Goal: Communication & Community: Answer question/provide support

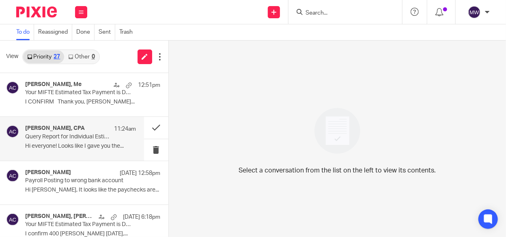
scroll to position [41, 0]
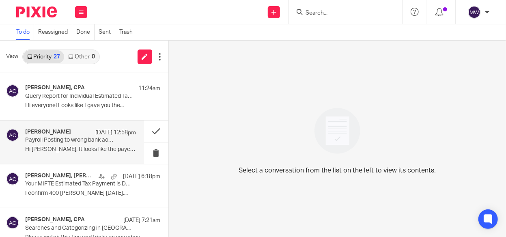
click at [71, 148] on p "Hi Melissa, It looks like the paychecks are..." at bounding box center [80, 149] width 111 height 7
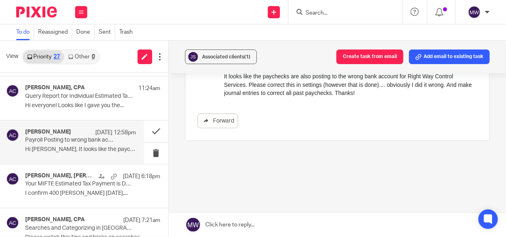
scroll to position [0, 0]
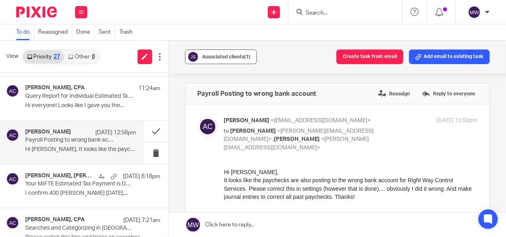
click at [228, 56] on span "Associated clients (1)" at bounding box center [226, 56] width 48 height 5
click at [378, 204] on div "Forward" at bounding box center [338, 200] width 280 height 64
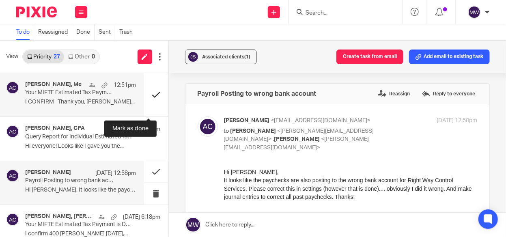
click at [151, 93] on button at bounding box center [156, 94] width 24 height 43
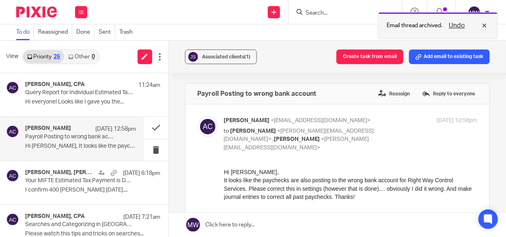
click at [455, 21] on button "Undo" at bounding box center [456, 26] width 21 height 10
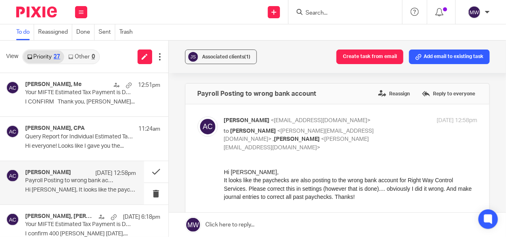
click at [83, 56] on link "Other 0" at bounding box center [81, 56] width 34 height 13
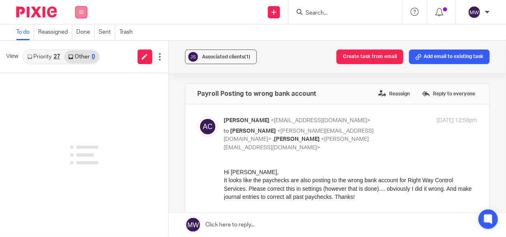
click at [82, 13] on icon at bounding box center [81, 12] width 5 height 5
click at [76, 37] on link "Work" at bounding box center [76, 38] width 13 height 6
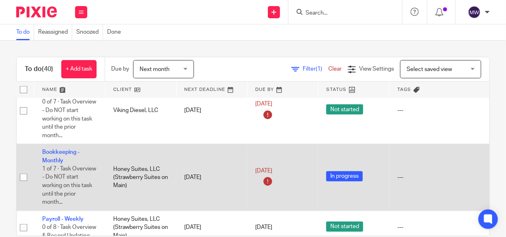
scroll to position [0, 5]
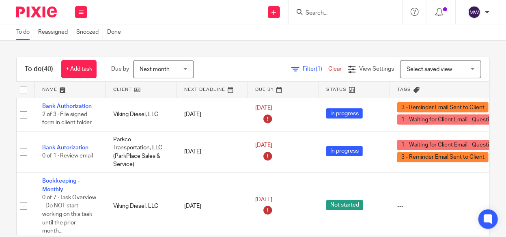
click at [325, 10] on input "Search" at bounding box center [341, 13] width 73 height 7
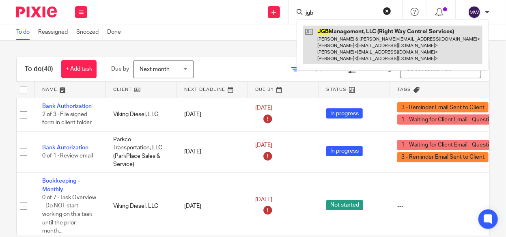
type input "jgb"
click at [330, 36] on link at bounding box center [392, 45] width 179 height 39
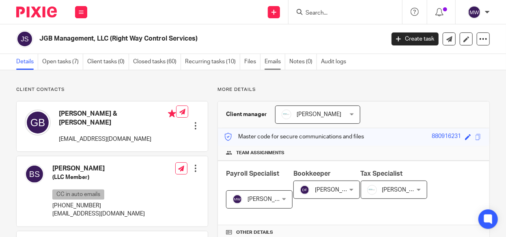
click at [272, 58] on link "Emails" at bounding box center [275, 62] width 21 height 16
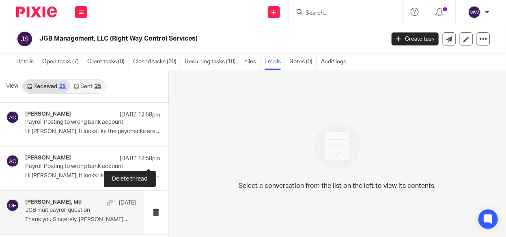
scroll to position [41, 0]
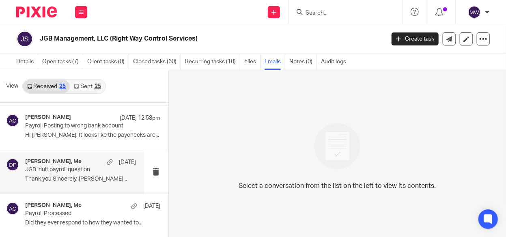
click at [59, 168] on p "JGB inuit payroll question" at bounding box center [69, 169] width 88 height 7
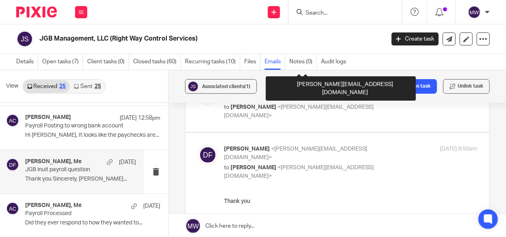
scroll to position [284, 0]
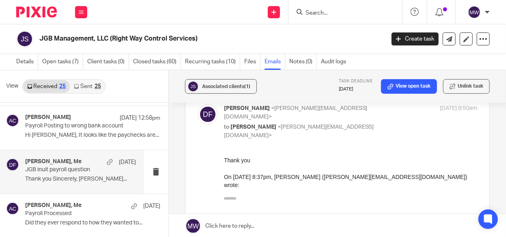
click at [229, 197] on icon "button" at bounding box center [230, 200] width 6 height 6
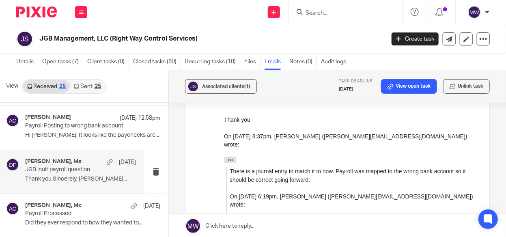
scroll to position [81, 0]
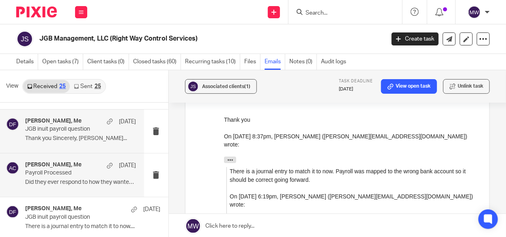
click at [71, 176] on p "Payroll Processed" at bounding box center [69, 173] width 88 height 7
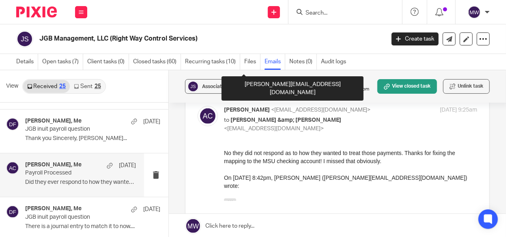
scroll to position [162, 0]
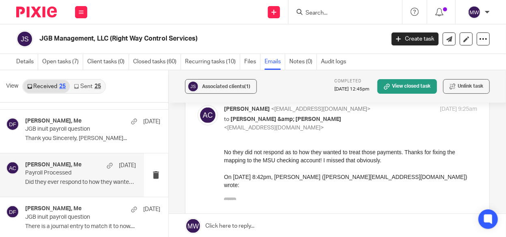
click at [227, 198] on icon "button" at bounding box center [230, 201] width 6 height 6
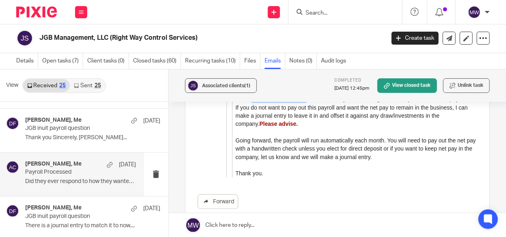
scroll to position [372, 0]
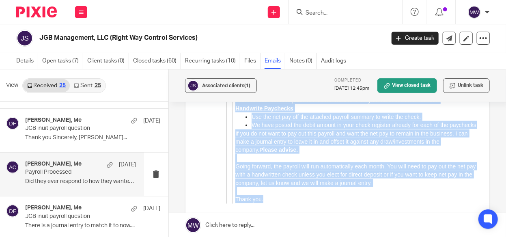
drag, startPoint x: 235, startPoint y: 62, endPoint x: 559, endPoint y: 111, distance: 327.3
click html "No they did not respond as to how they wanted to treat those payments. Thanks f…"
copy blockquote "Hi JGB Management, LLC (Right Way Control Services) I ran all the payroll for t…"
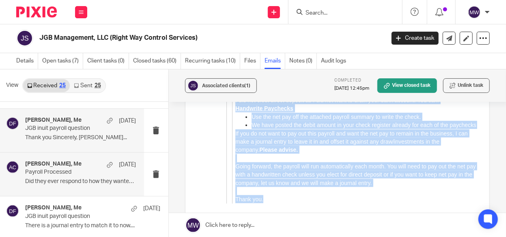
scroll to position [0, 0]
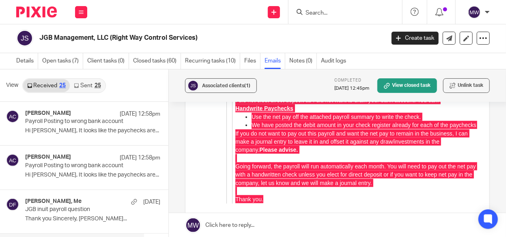
click at [41, 83] on link "Received 25" at bounding box center [46, 85] width 47 height 13
click at [90, 82] on link "Sent 25" at bounding box center [87, 85] width 35 height 13
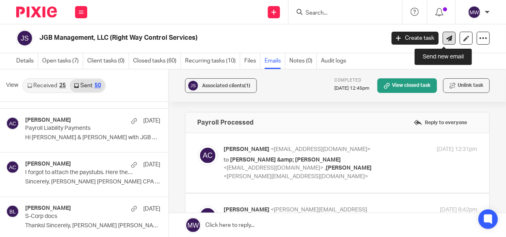
click at [446, 38] on icon at bounding box center [449, 38] width 6 height 6
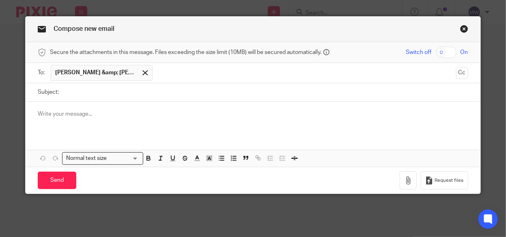
click at [85, 71] on span "[PERSON_NAME] &amp; [PERSON_NAME]" at bounding box center [95, 73] width 81 height 8
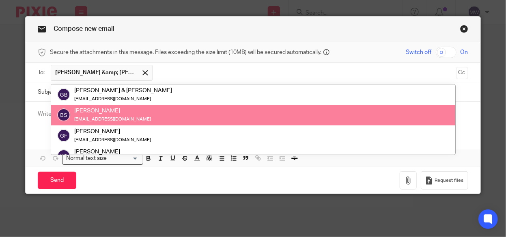
click at [103, 114] on div "[PERSON_NAME]" at bounding box center [112, 111] width 77 height 8
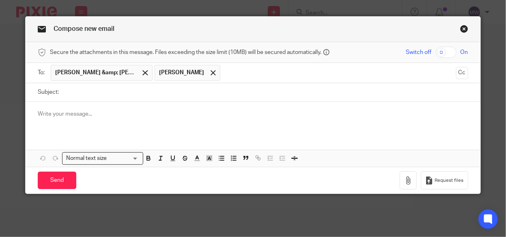
click at [224, 78] on input "text" at bounding box center [338, 73] width 228 height 16
click at [106, 91] on input "Subject:" at bounding box center [265, 92] width 405 height 18
click at [75, 110] on p at bounding box center [253, 114] width 430 height 8
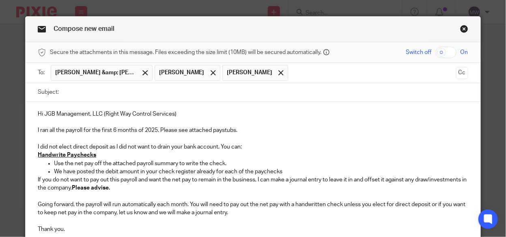
click at [85, 90] on input "Subject:" at bounding box center [265, 92] width 405 height 18
type input "Payroll Setup"
click at [32, 113] on div "Hi JGB Management, LLC (Right Way Control Services) I ran all the payroll for t…" at bounding box center [253, 171] width 454 height 138
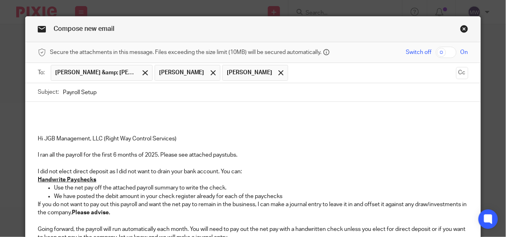
click at [61, 106] on div "Hi JGB Management, LLC (Right Way Control Services) I ran all the payroll for t…" at bounding box center [253, 183] width 454 height 162
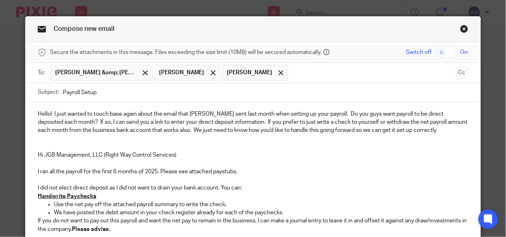
click at [38, 154] on p "Hi JGB Management, LLC (Right Way Control Services)" at bounding box center [253, 155] width 430 height 8
click at [34, 153] on div "Hello! I just wanted to touch base again about the email that Amy sent last mon…" at bounding box center [253, 191] width 454 height 179
click at [414, 133] on p "Hello! I just wanted to touch base again about the email that Amy sent last mon…" at bounding box center [253, 122] width 430 height 25
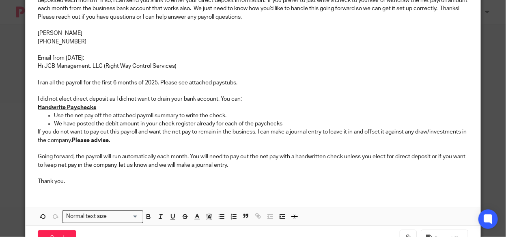
scroll to position [151, 0]
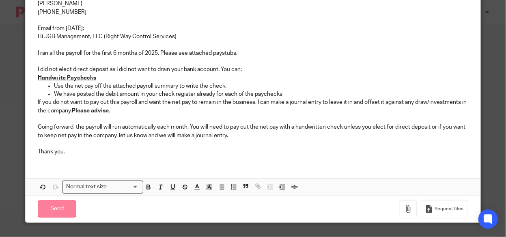
click at [60, 207] on input "Send" at bounding box center [57, 208] width 39 height 17
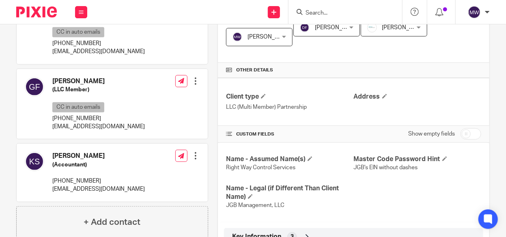
scroll to position [243, 0]
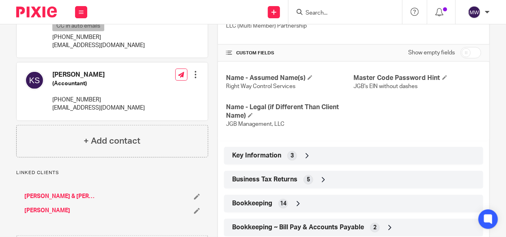
click at [307, 179] on span "5" at bounding box center [308, 180] width 3 height 8
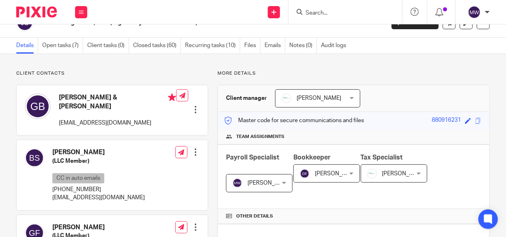
scroll to position [0, 0]
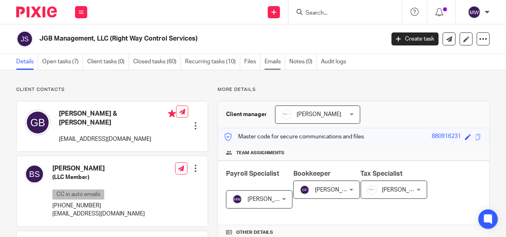
click at [272, 60] on link "Emails" at bounding box center [275, 62] width 21 height 16
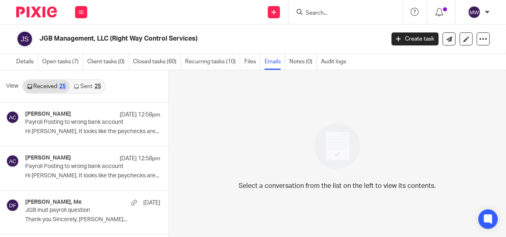
click at [91, 86] on link "Sent 25" at bounding box center [87, 86] width 35 height 13
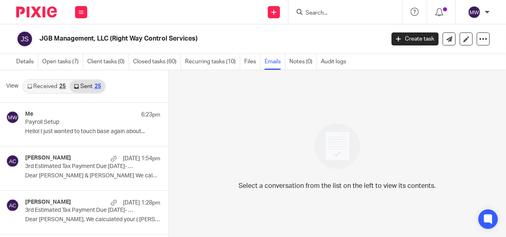
scroll to position [1, 0]
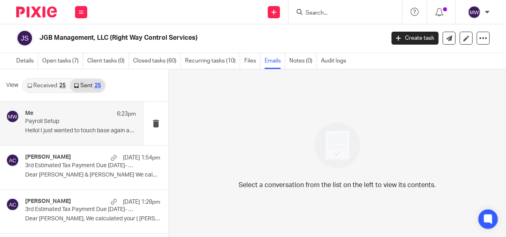
click at [87, 128] on p "Hello! I just wanted to touch base again about..." at bounding box center [80, 130] width 111 height 7
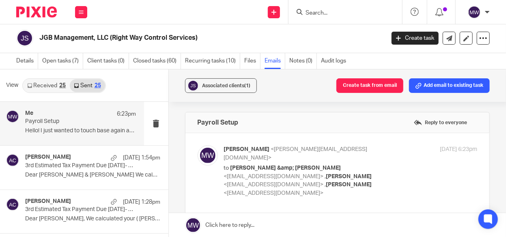
scroll to position [0, 0]
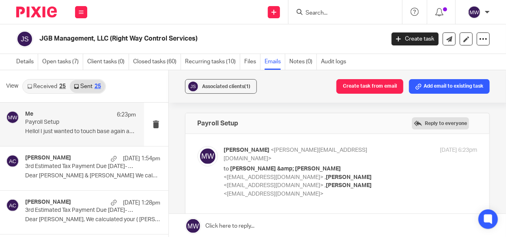
click at [443, 124] on label "Reply to everyone" at bounding box center [440, 123] width 57 height 12
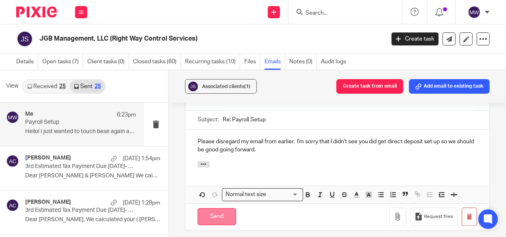
scroll to position [452, 0]
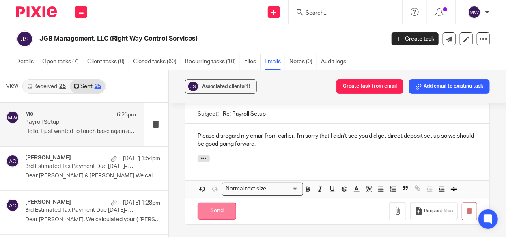
click at [220, 202] on input "Send" at bounding box center [217, 210] width 39 height 17
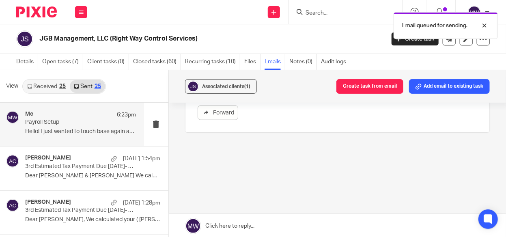
scroll to position [339, 0]
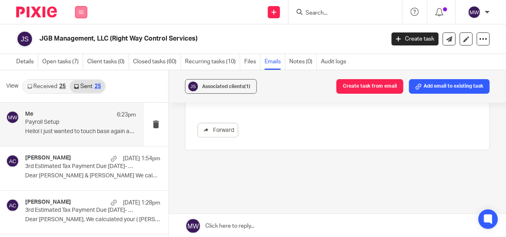
click at [82, 13] on icon at bounding box center [81, 12] width 5 height 5
click at [79, 53] on li "Email" at bounding box center [81, 50] width 22 height 12
click at [79, 49] on link "Email" at bounding box center [76, 50] width 13 height 6
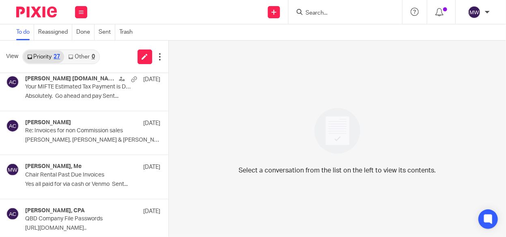
scroll to position [446, 0]
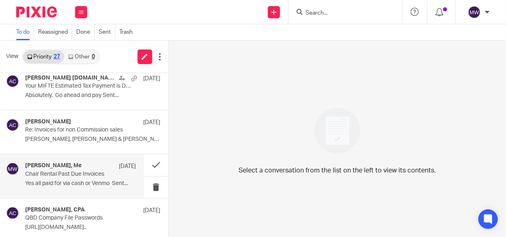
click at [73, 171] on p "Chair Rental Past Due Invoices" at bounding box center [69, 174] width 88 height 7
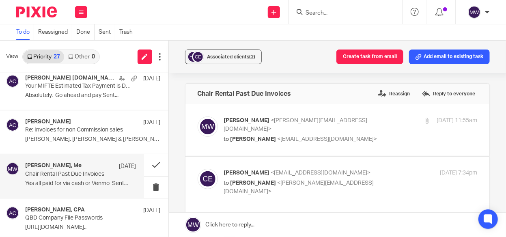
scroll to position [0, 0]
click at [145, 162] on button at bounding box center [156, 165] width 24 height 22
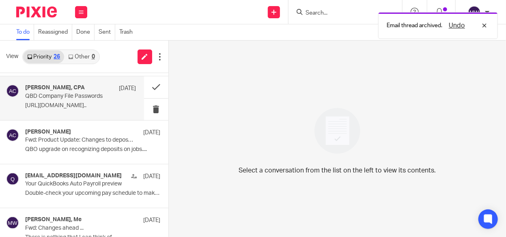
scroll to position [527, 0]
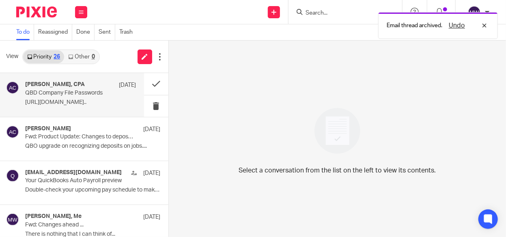
click at [88, 95] on div "Amy L Corfixsen, CPA Aug 18 QBD Company File Passwords https://www.loom.com/sha…" at bounding box center [80, 94] width 111 height 27
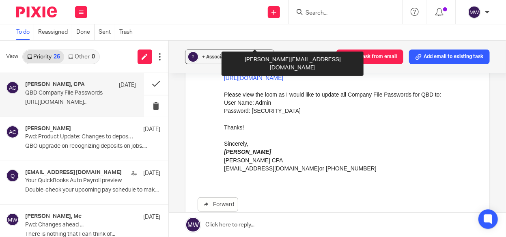
scroll to position [122, 0]
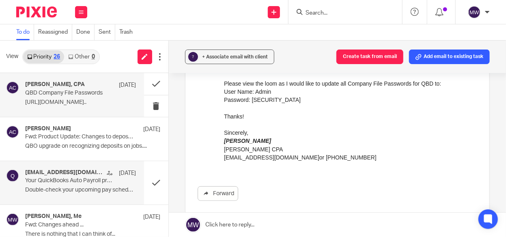
click at [59, 179] on p "Your QuickBooks Auto Payroll preview" at bounding box center [69, 180] width 88 height 7
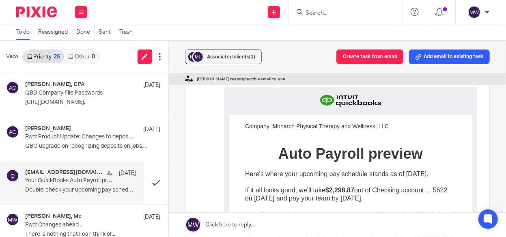
scroll to position [162, 0]
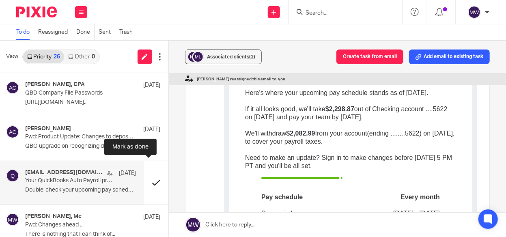
click at [146, 178] on button at bounding box center [156, 182] width 24 height 43
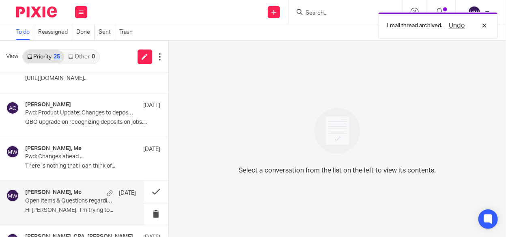
scroll to position [568, 0]
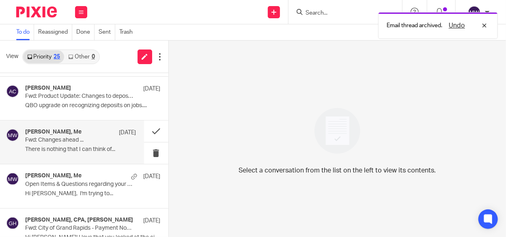
click at [86, 147] on p "There is nothing that I can think of..." at bounding box center [80, 149] width 111 height 7
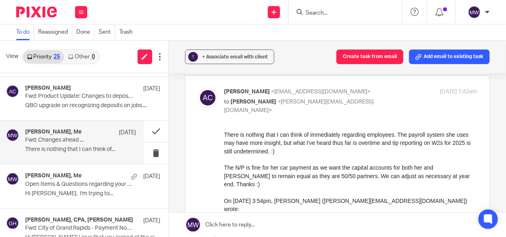
scroll to position [122, 0]
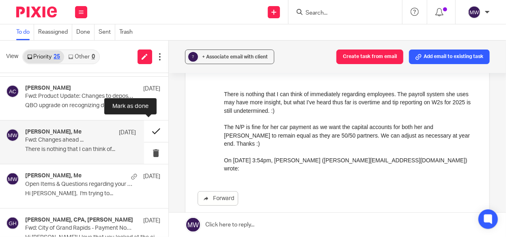
click at [144, 125] on button at bounding box center [156, 131] width 24 height 22
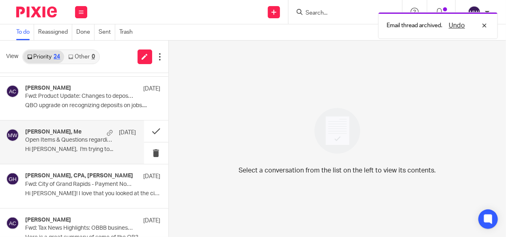
click at [100, 140] on p "Open Items & Questions regarding your Bookkeeping. ACTION NEEDED" at bounding box center [69, 140] width 88 height 7
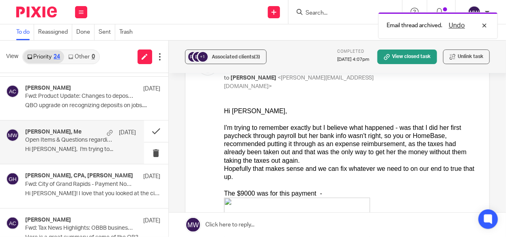
scroll to position [203, 0]
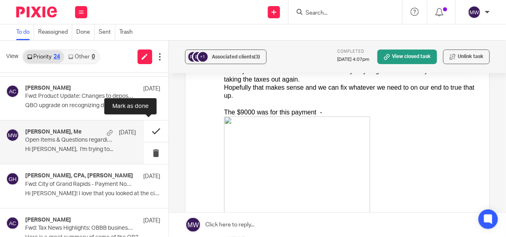
click at [147, 129] on button at bounding box center [156, 131] width 24 height 22
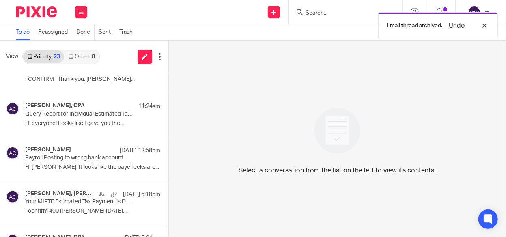
scroll to position [0, 0]
